Goal: Information Seeking & Learning: Learn about a topic

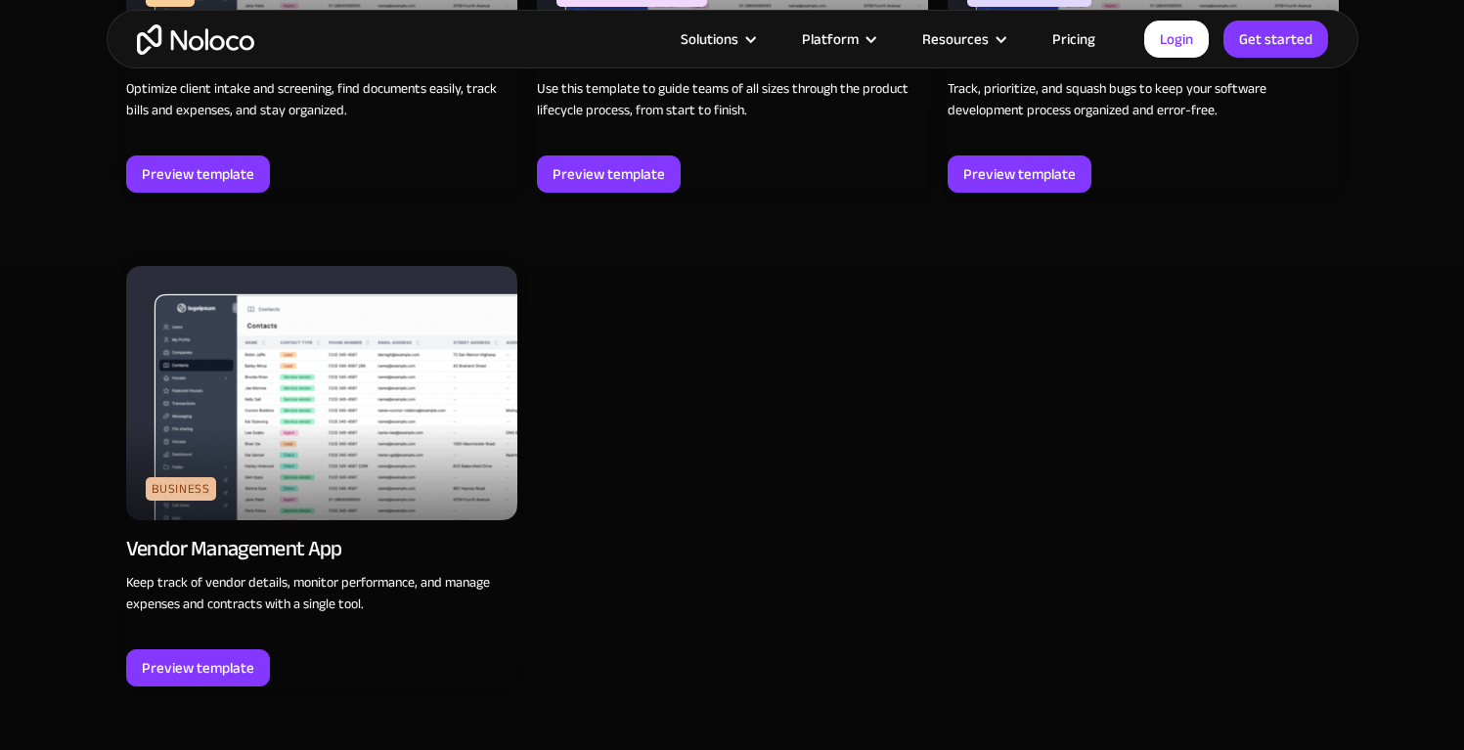
scroll to position [6228, 0]
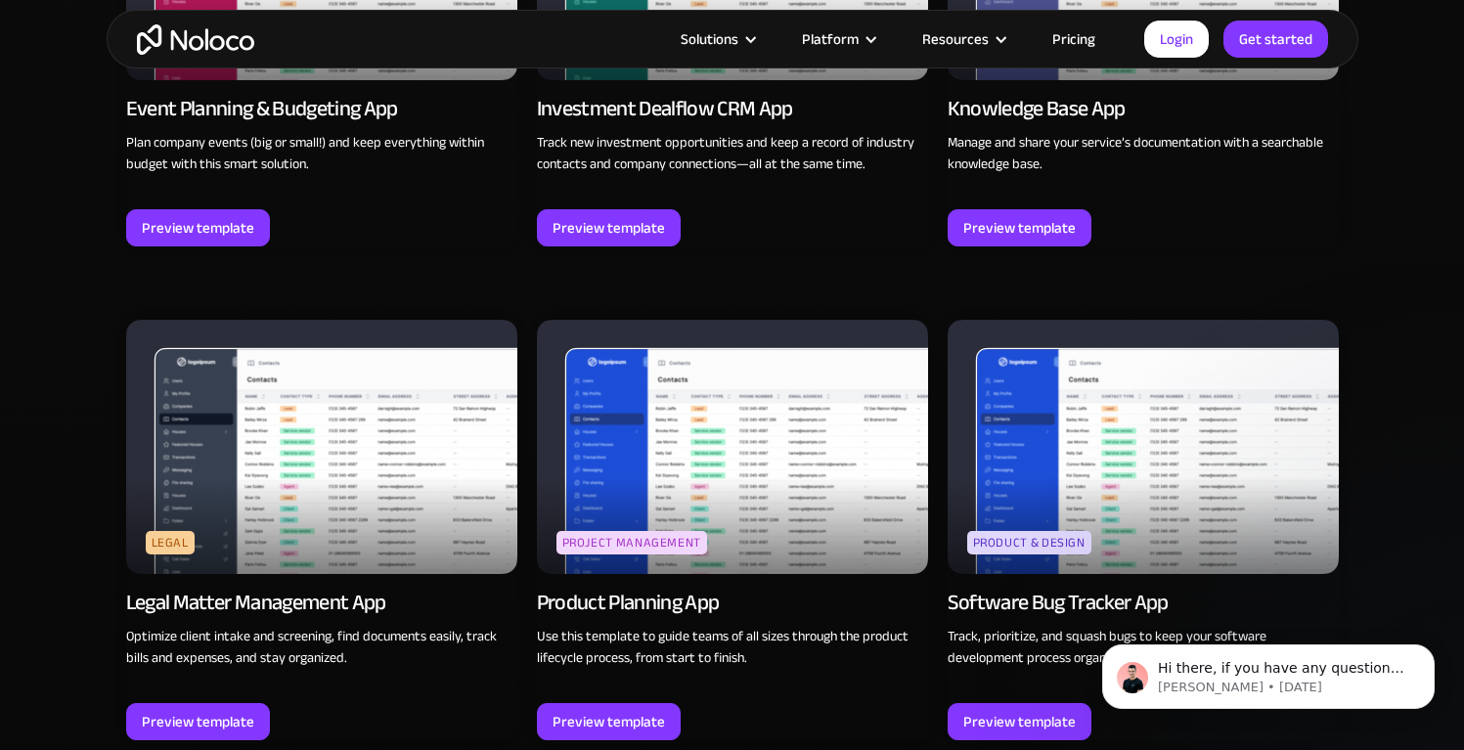
scroll to position [0, 0]
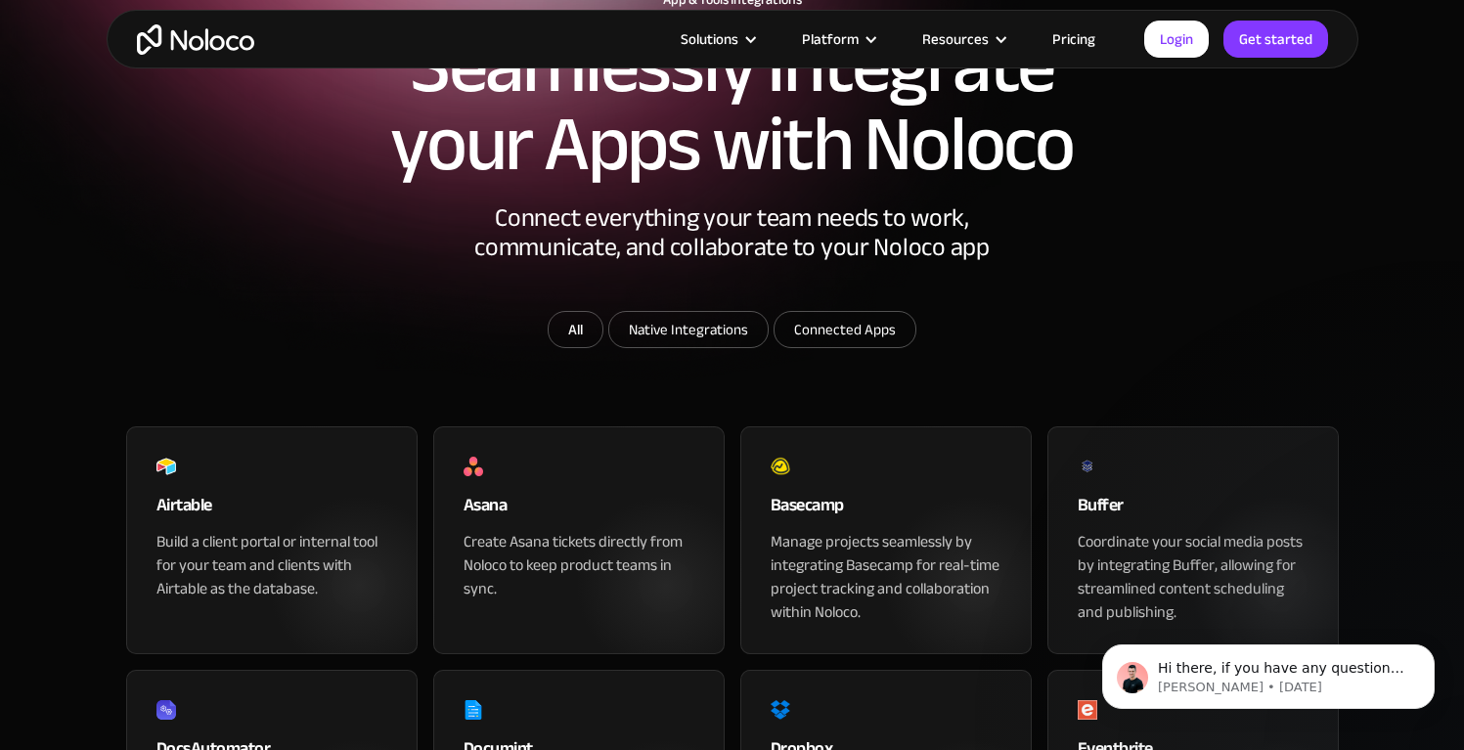
scroll to position [240, 0]
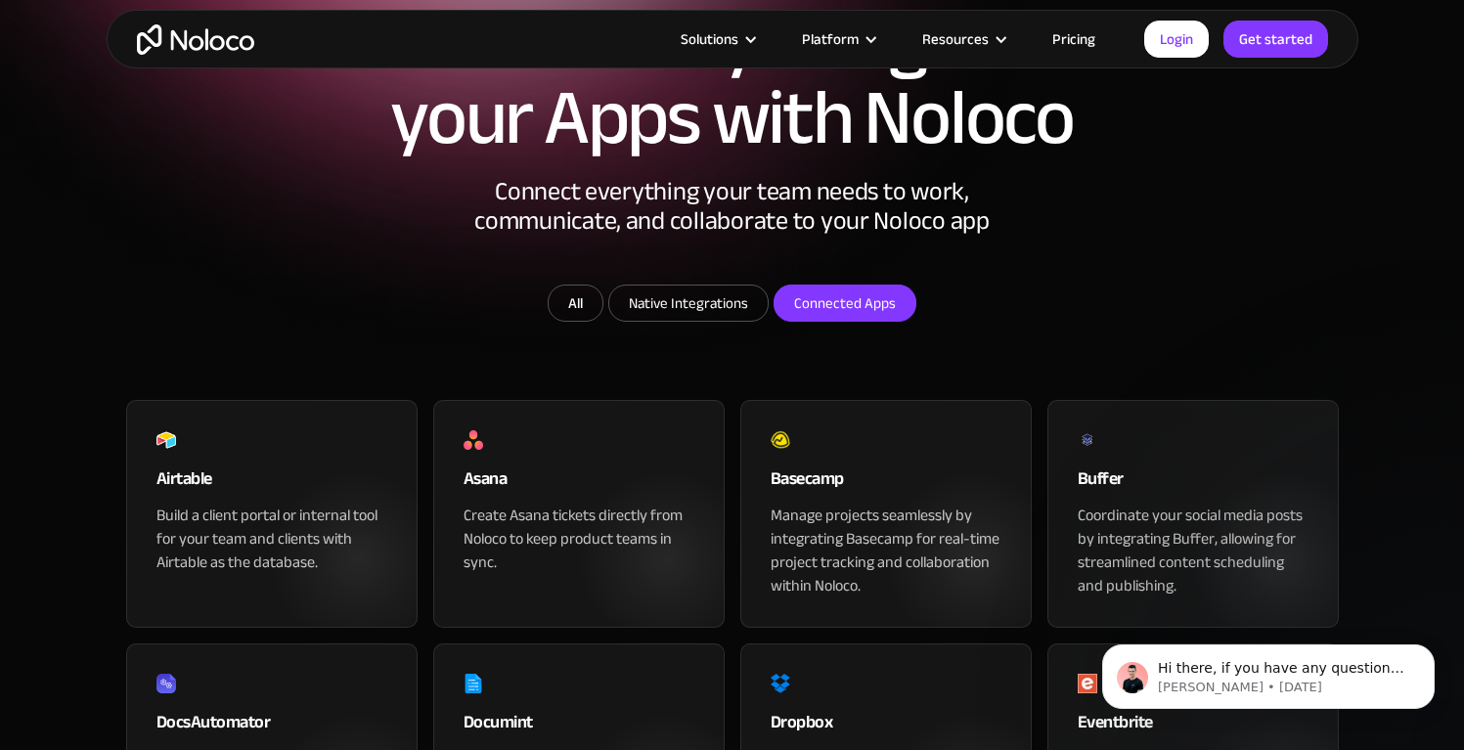
click at [839, 321] on input "Connected Apps" at bounding box center [844, 303] width 141 height 35
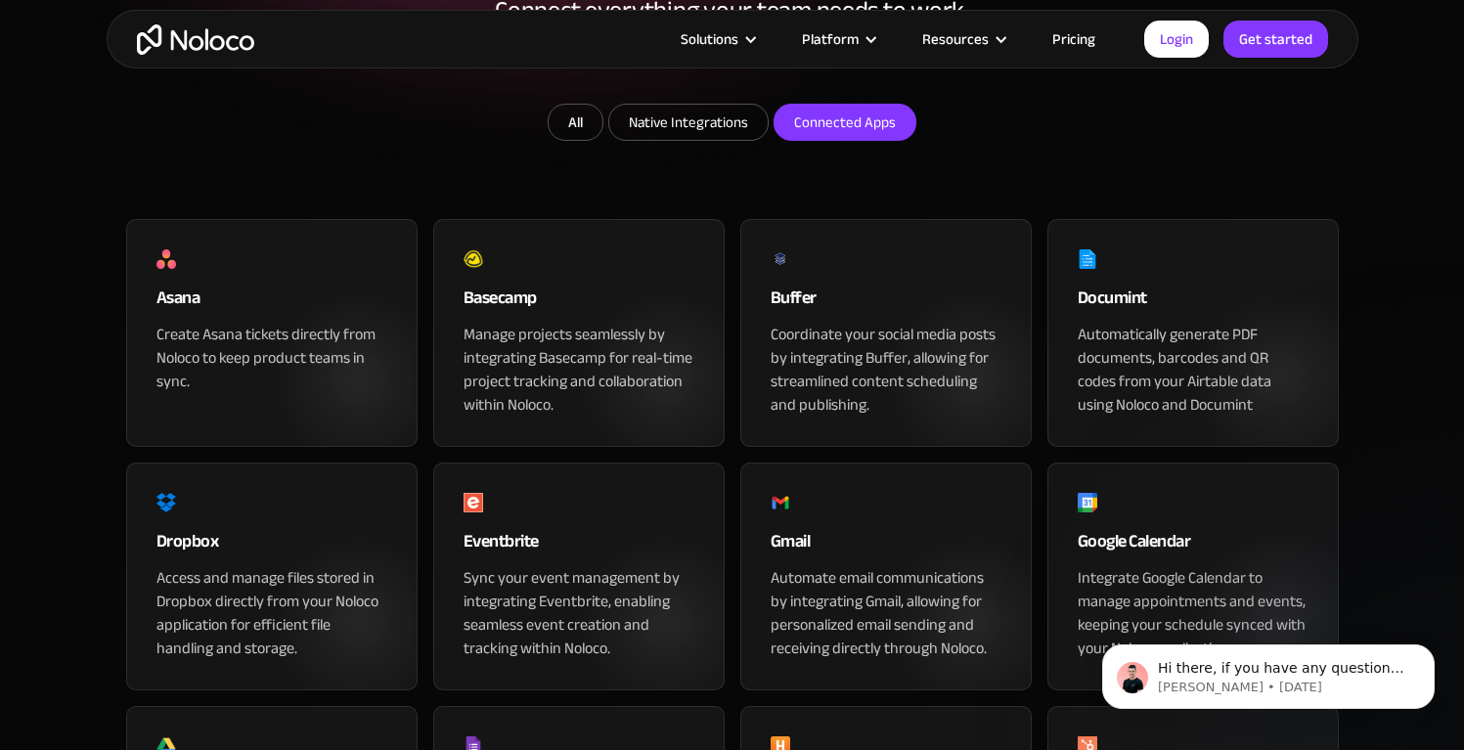
scroll to position [454, 0]
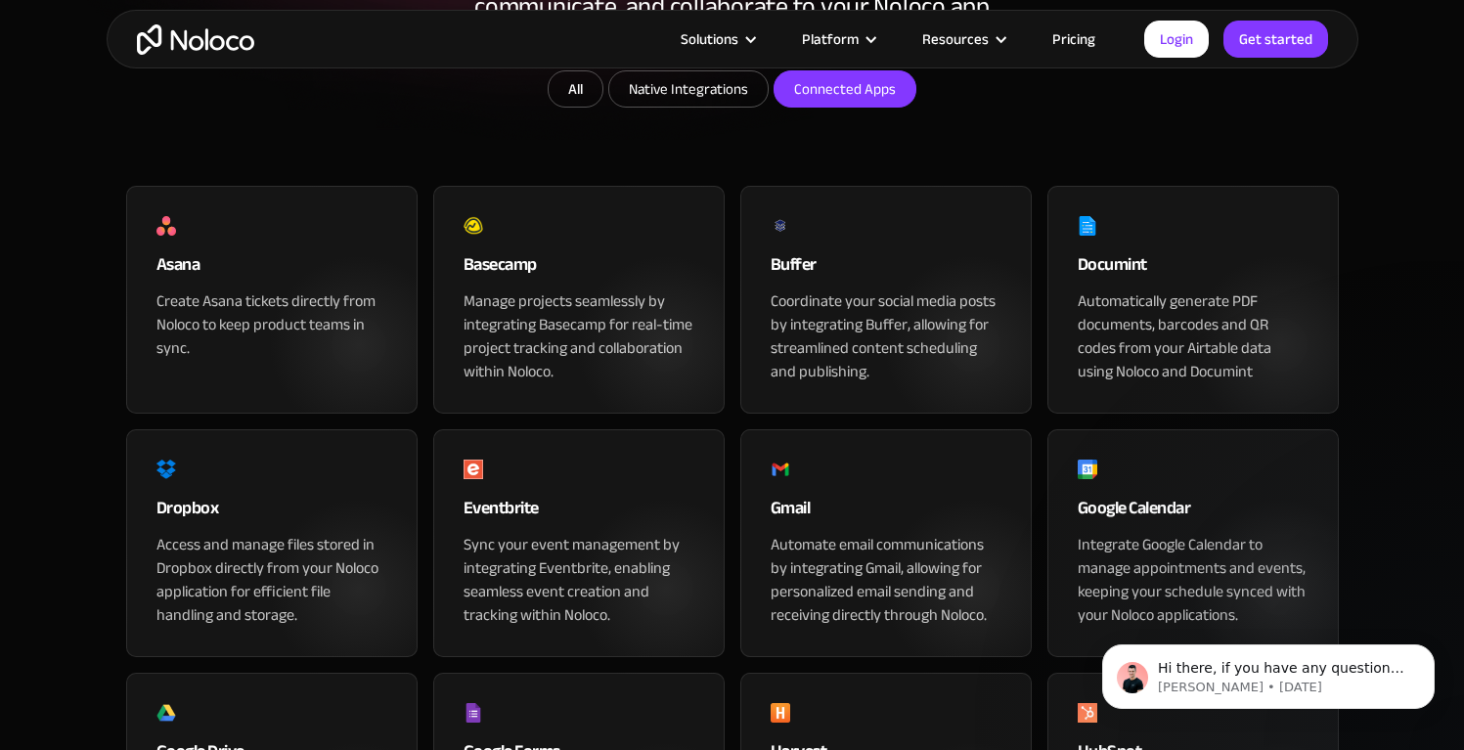
click at [848, 107] on input "Connected Apps" at bounding box center [844, 88] width 141 height 35
checkbox input "false"
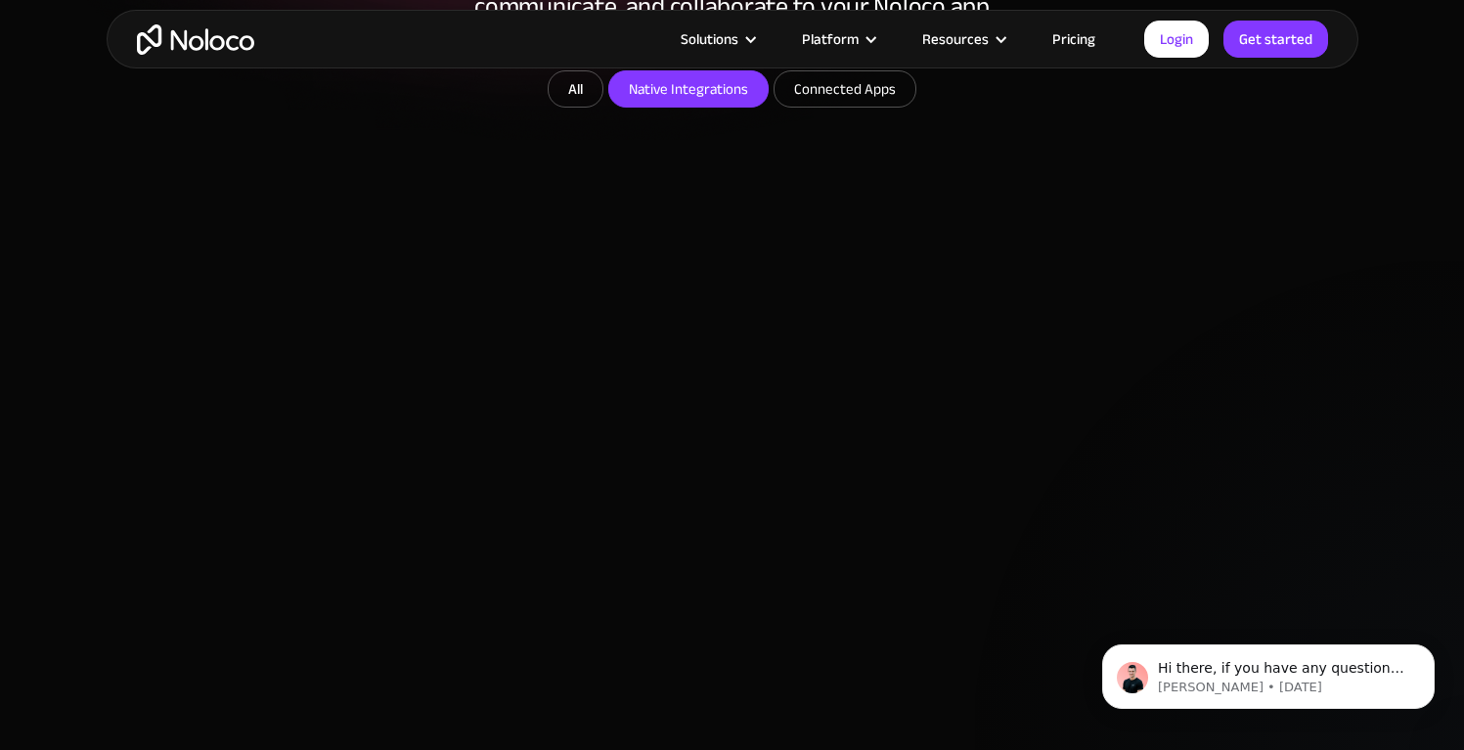
click at [701, 107] on input "Native Integrations" at bounding box center [688, 88] width 158 height 35
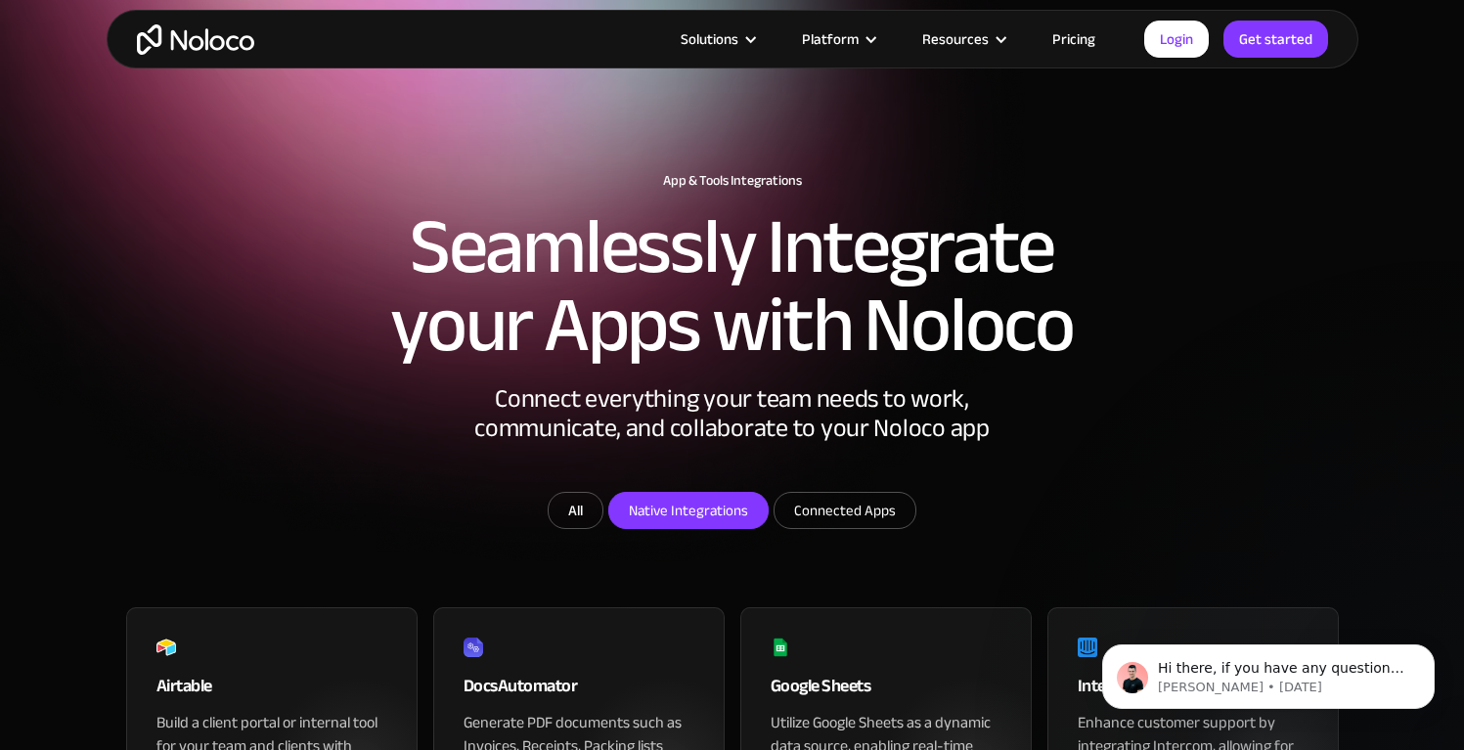
scroll to position [40, 0]
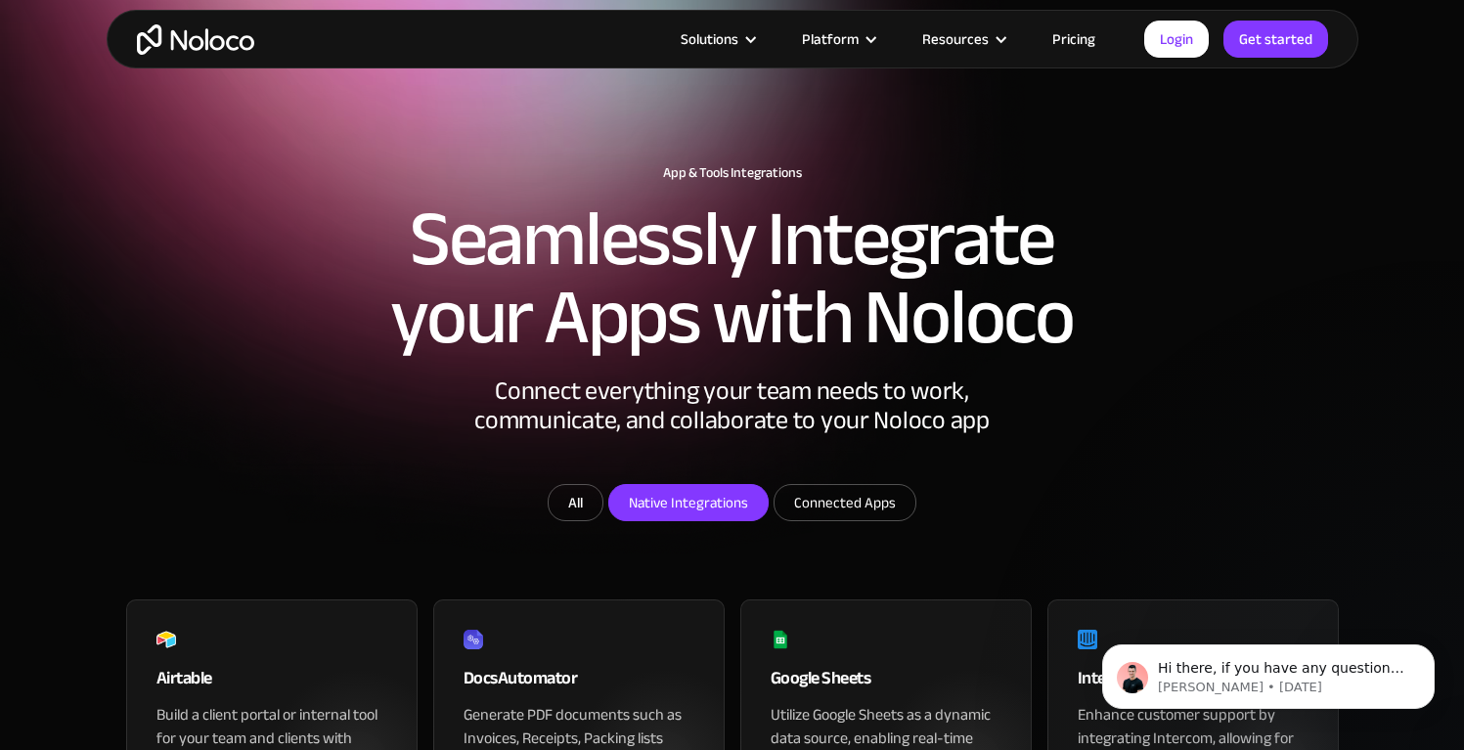
click at [682, 526] on form "All Native Integrations Connected Apps" at bounding box center [732, 505] width 782 height 42
click at [682, 520] on input "Native Integrations" at bounding box center [688, 502] width 158 height 35
checkbox input "false"
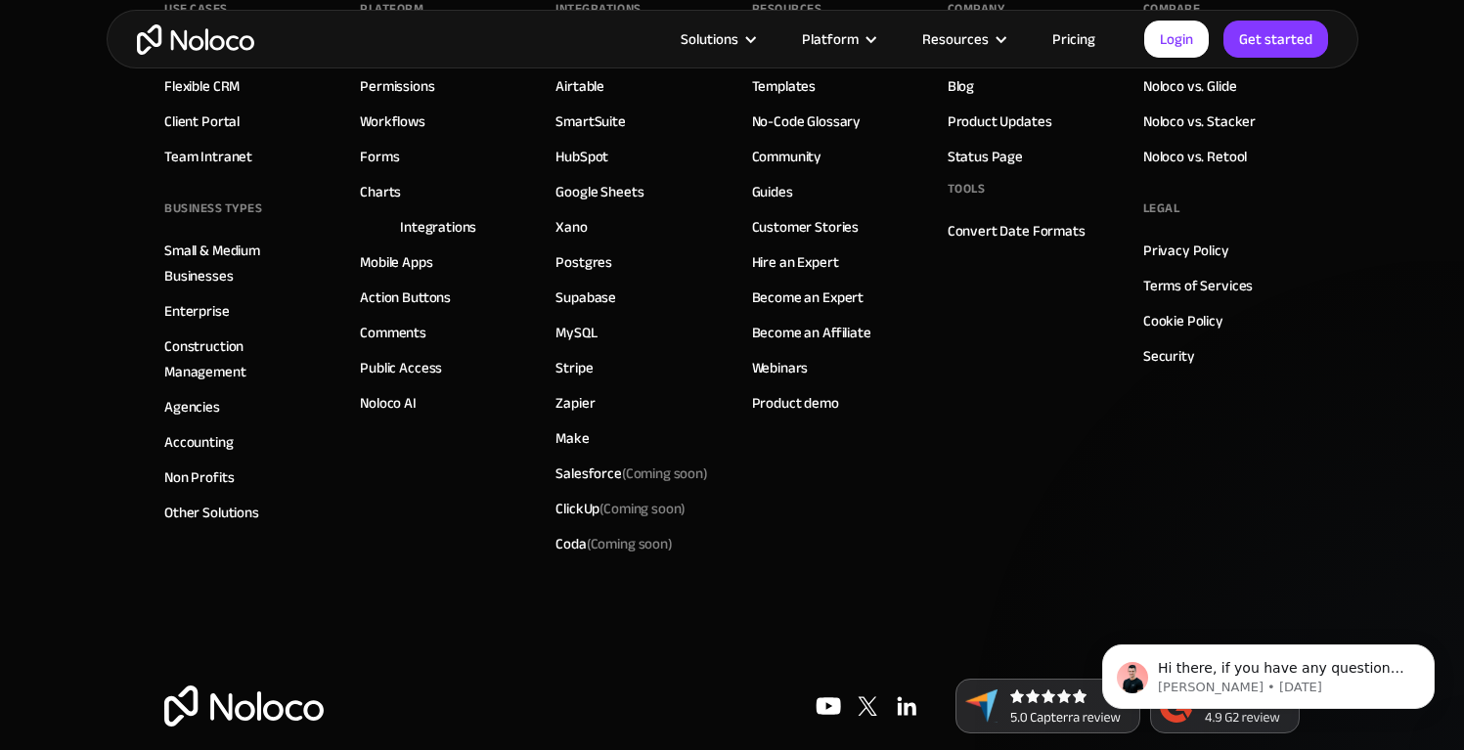
scroll to position [3597, 0]
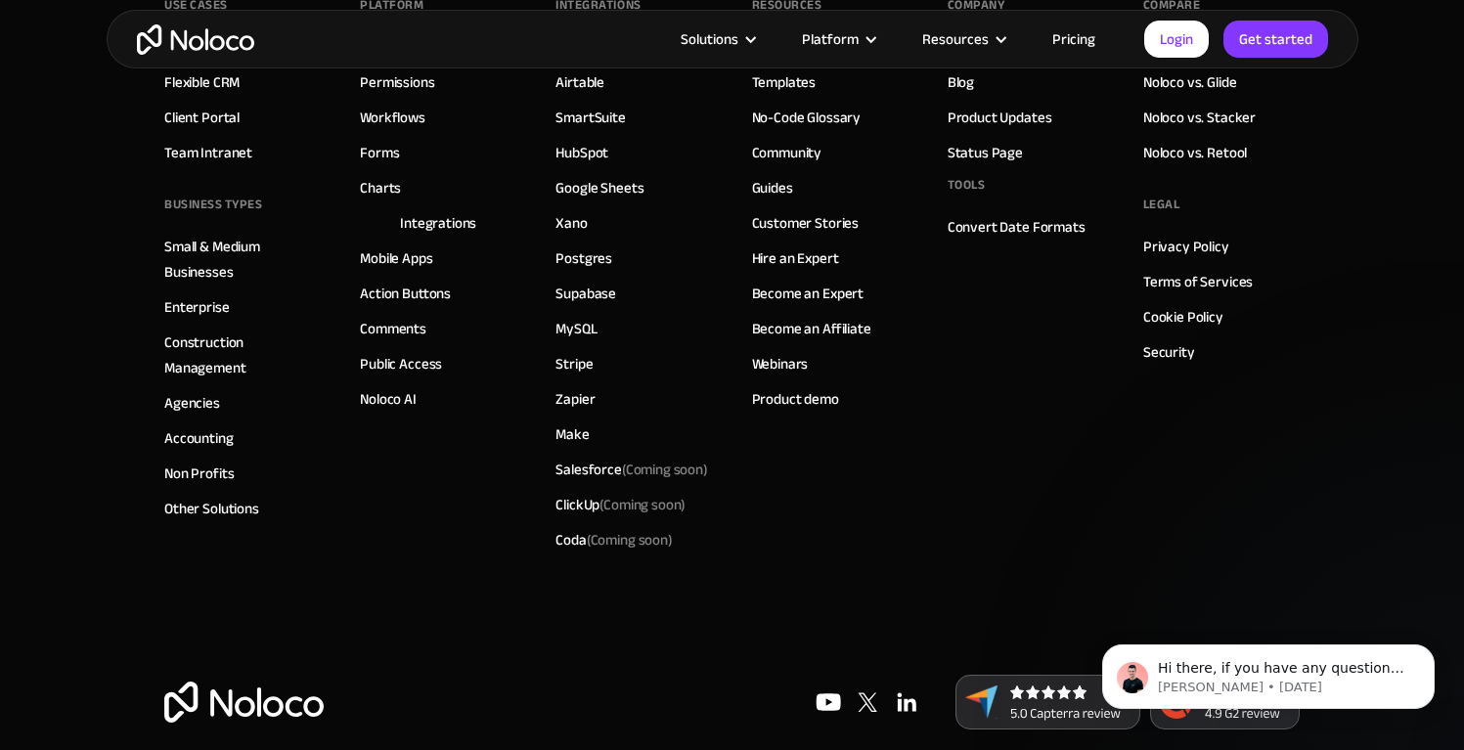
click at [832, 60] on link "Video Tutorials" at bounding box center [797, 46] width 91 height 25
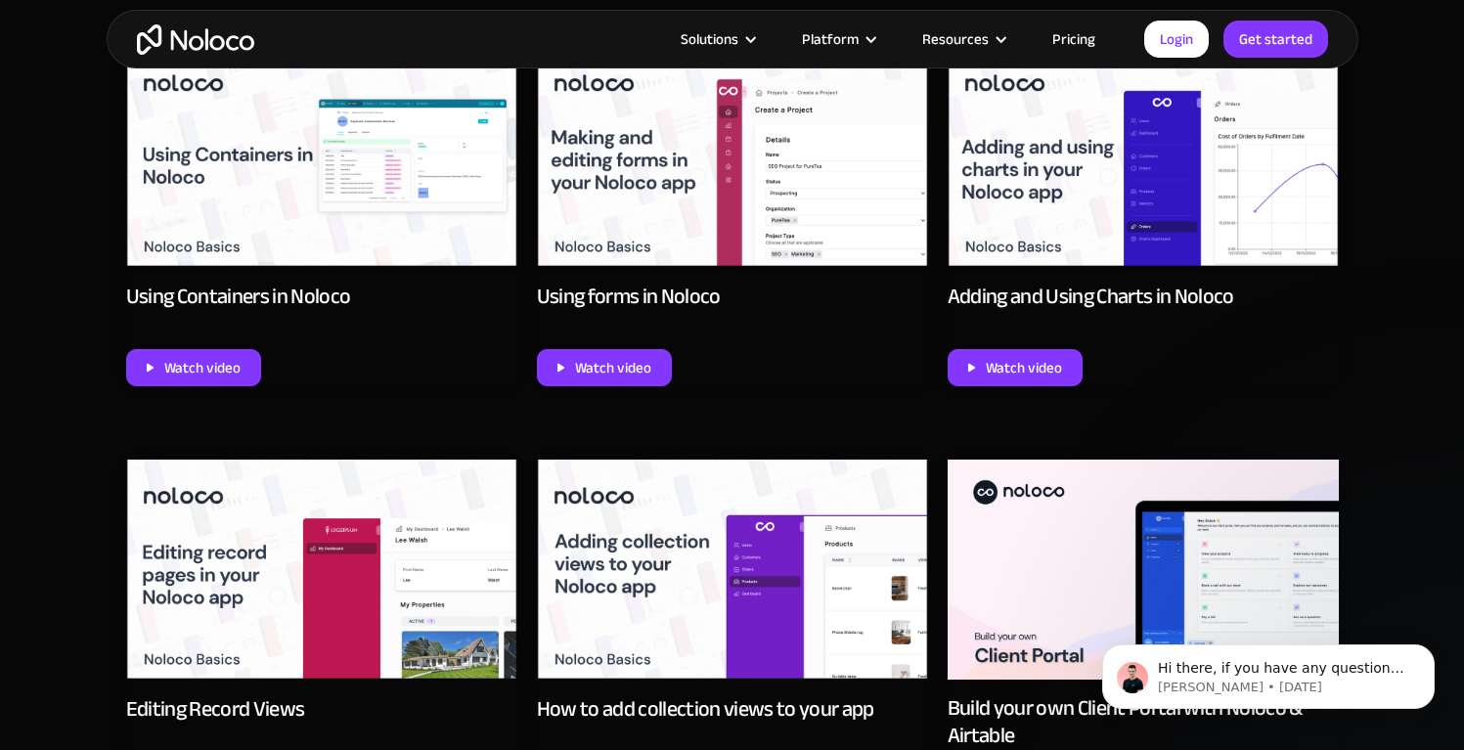
scroll to position [2327, 0]
